Goal: Navigation & Orientation: Find specific page/section

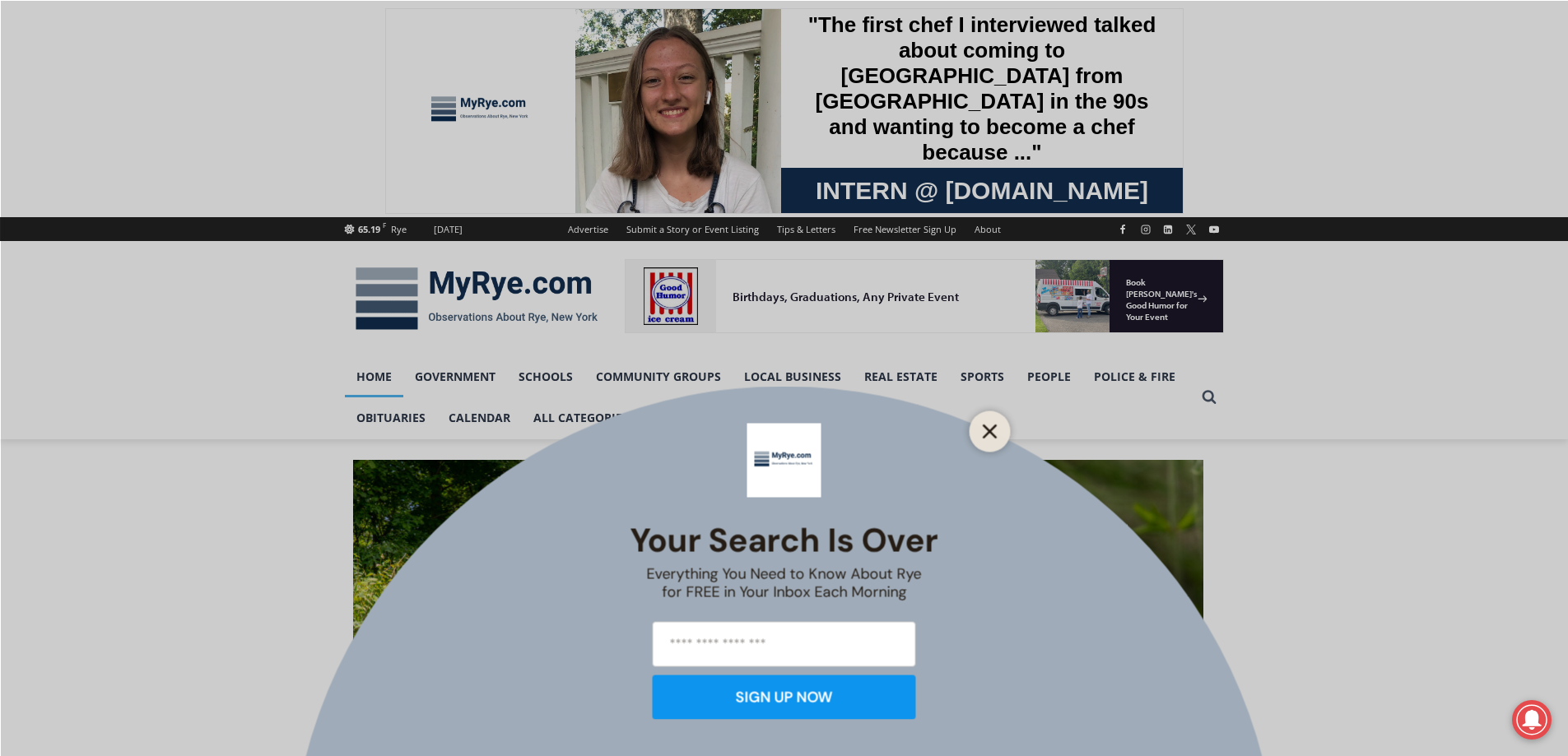
click at [980, 436] on button "Close" at bounding box center [990, 431] width 23 height 23
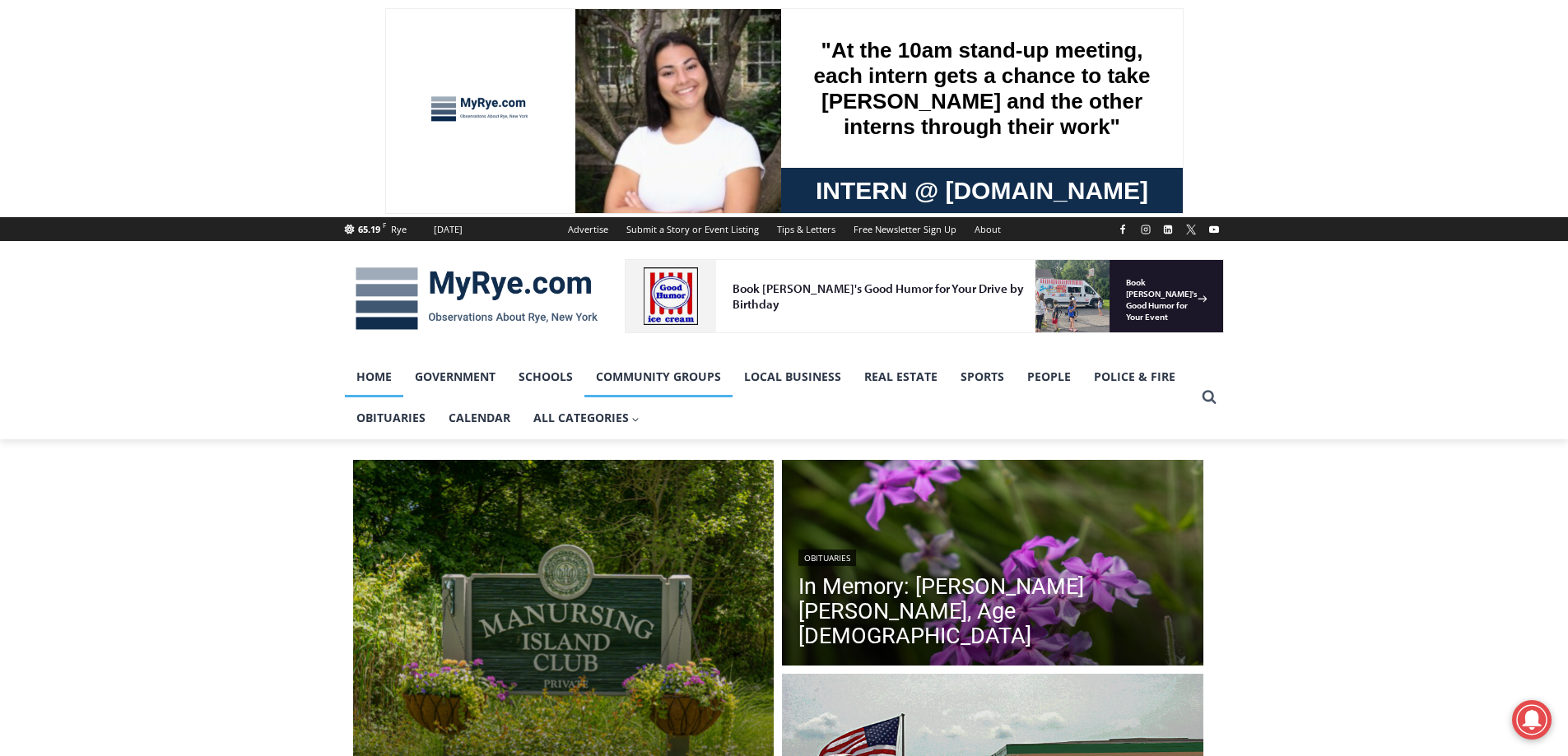
click at [640, 369] on link "Community Groups" at bounding box center [658, 376] width 148 height 41
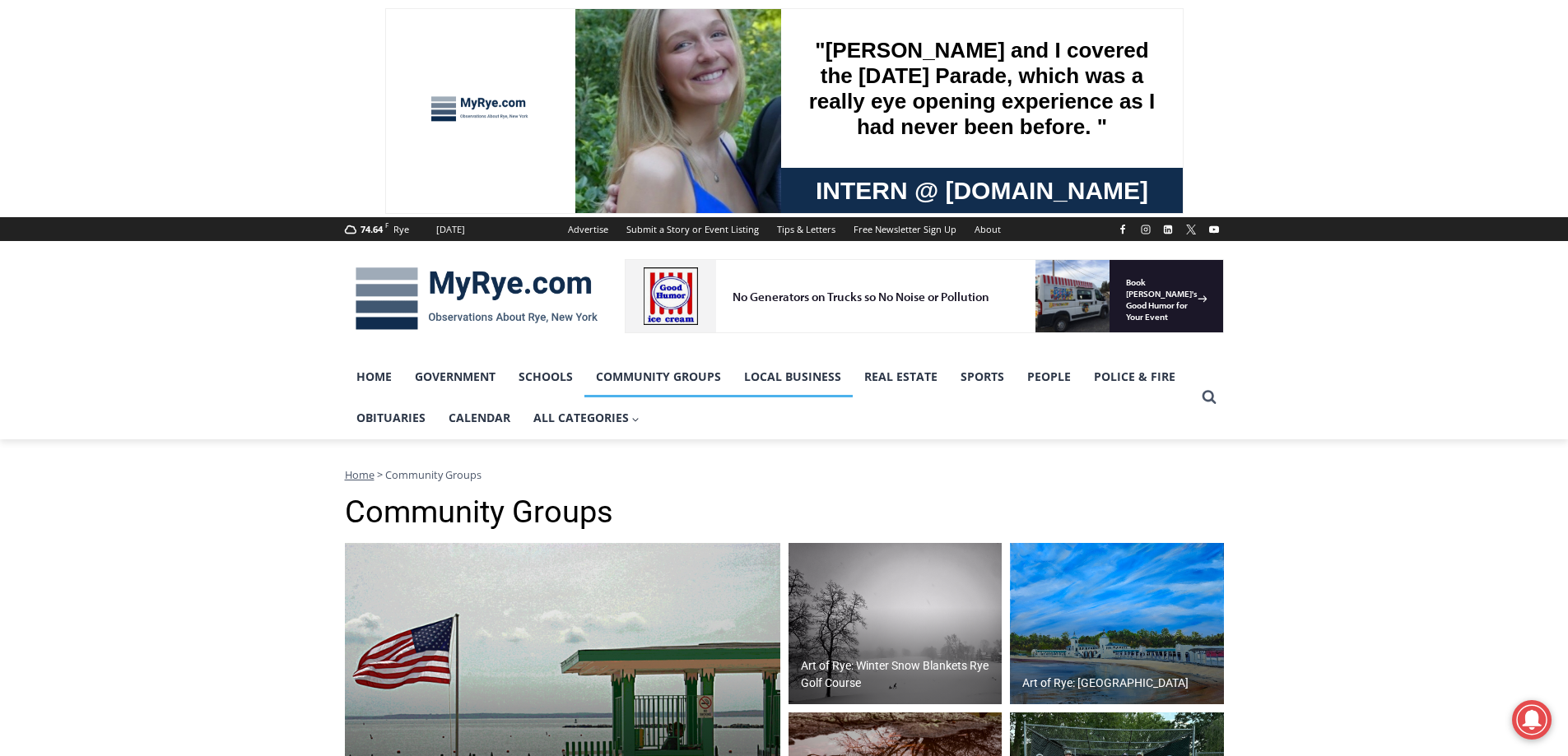
click at [772, 382] on link "Local Business" at bounding box center [792, 376] width 120 height 41
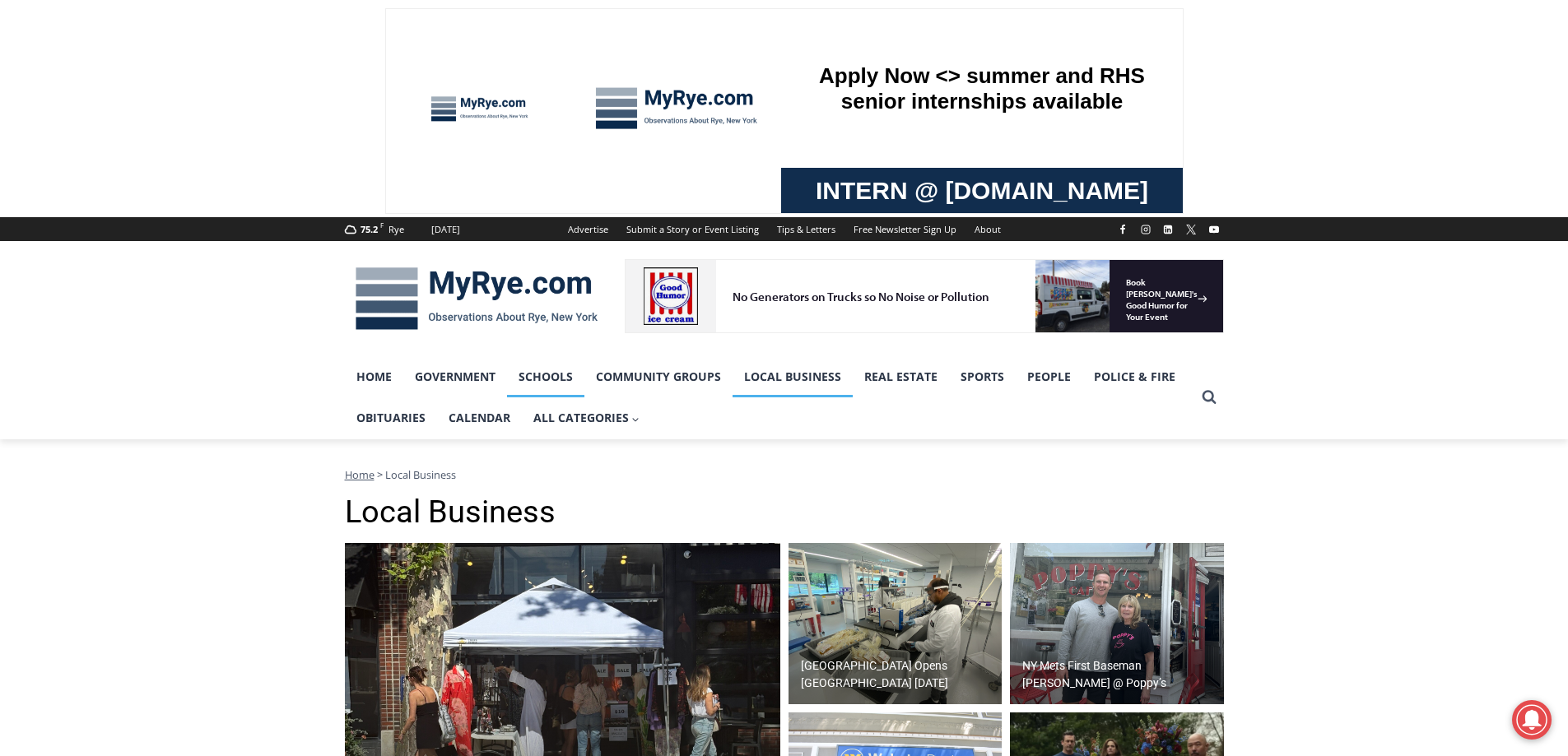
click at [533, 375] on link "Schools" at bounding box center [545, 376] width 77 height 41
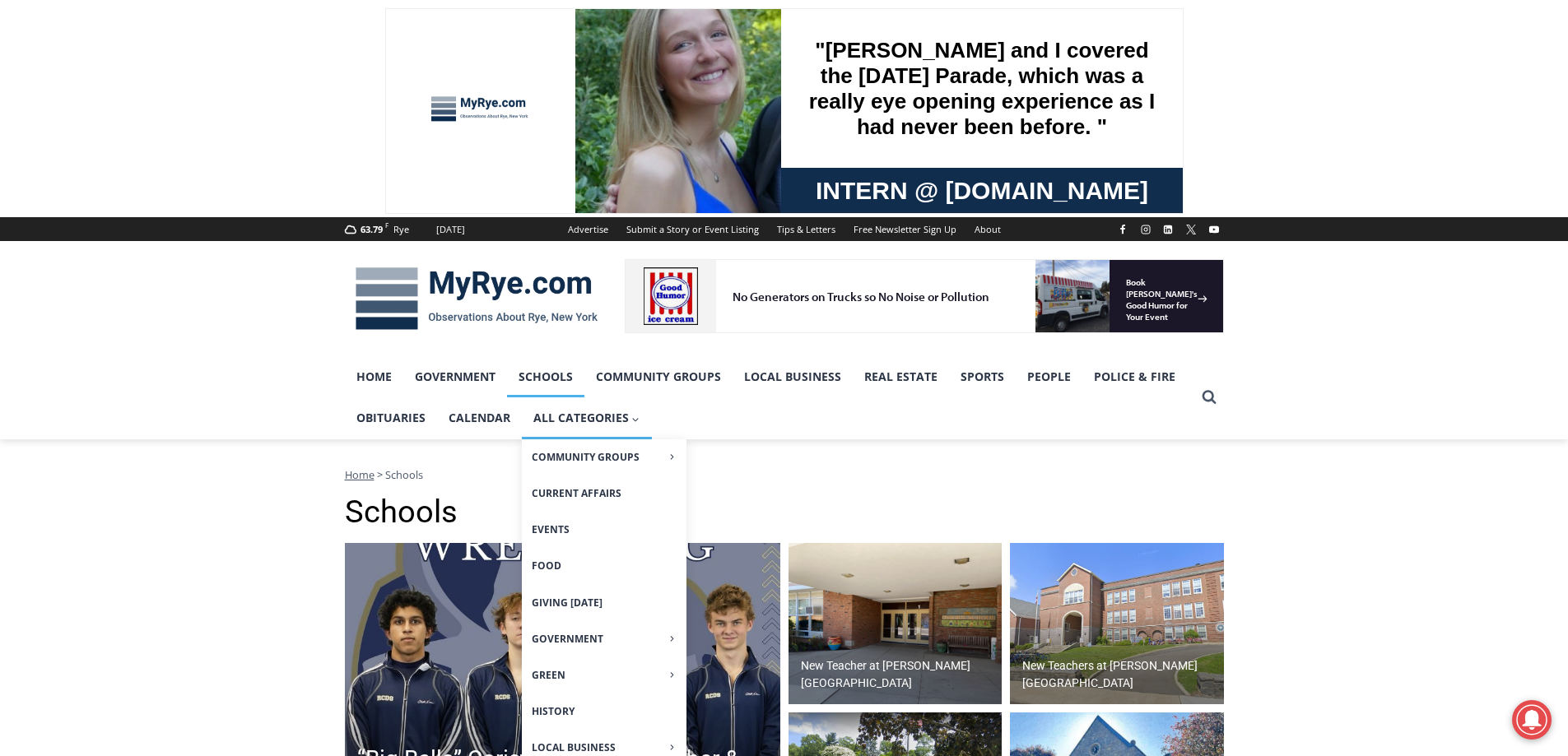
click at [631, 418] on icon "Expand" at bounding box center [636, 420] width 11 height 11
